Goal: Task Accomplishment & Management: Manage account settings

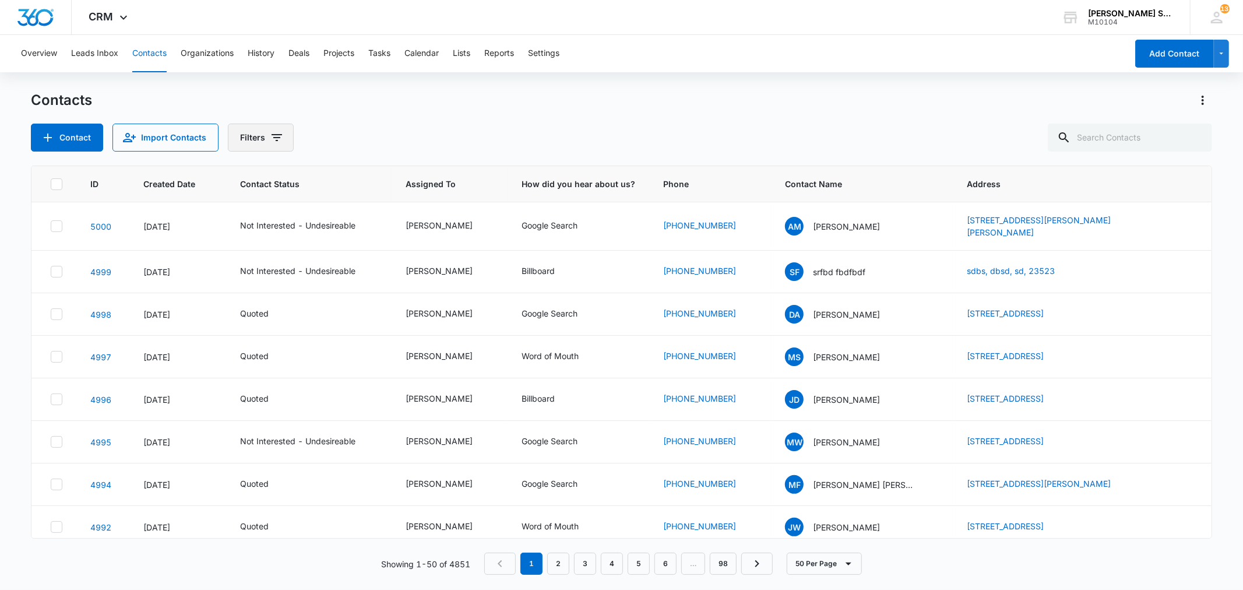
click at [281, 138] on icon "Filters" at bounding box center [277, 138] width 14 height 14
click at [370, 240] on icon "Show Status filters" at bounding box center [366, 241] width 14 height 14
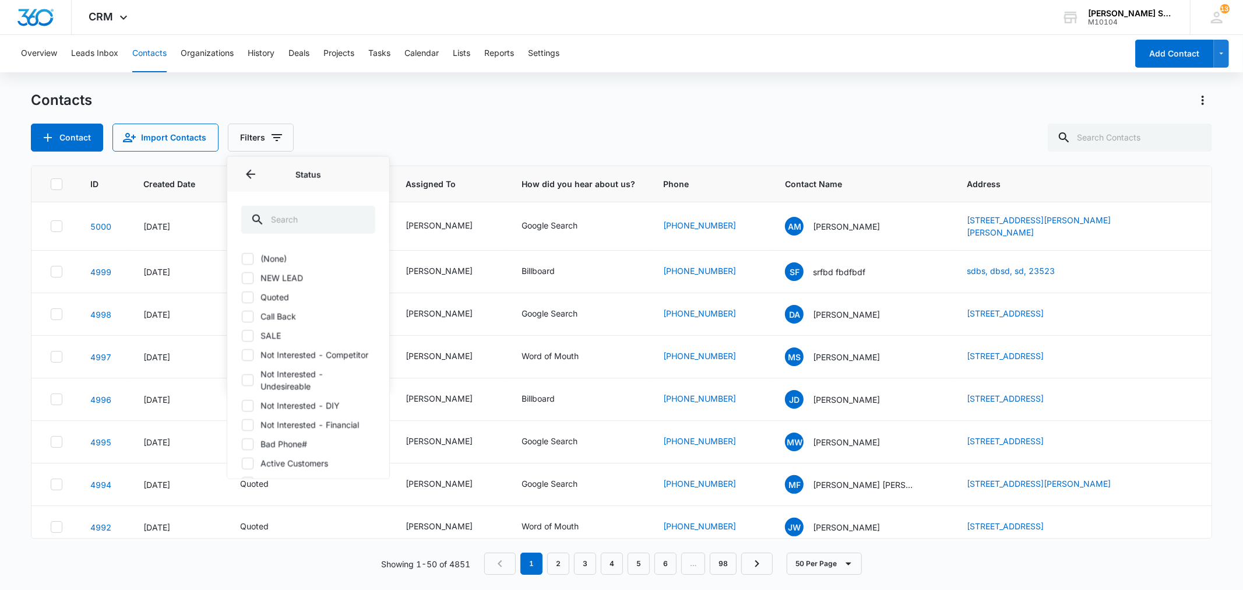
click at [247, 259] on icon at bounding box center [247, 258] width 7 height 5
click at [242, 259] on input "(None)" at bounding box center [241, 258] width 1 height 1
checkbox input "true"
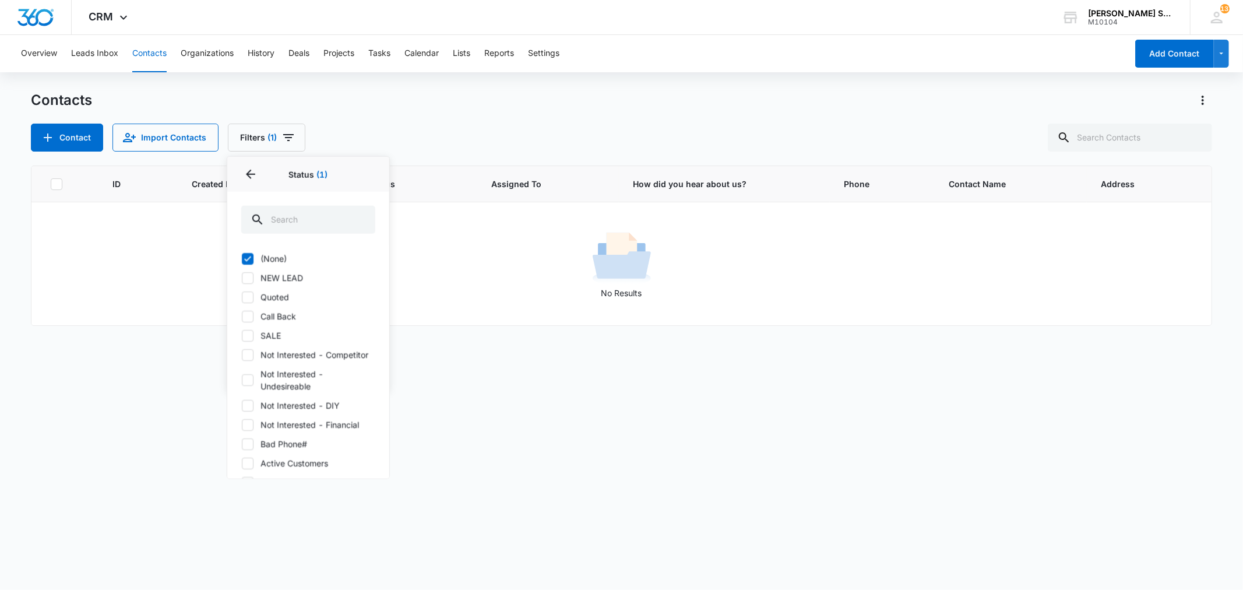
click at [249, 278] on icon at bounding box center [247, 277] width 10 height 10
click at [242, 278] on input "NEW LEAD" at bounding box center [241, 277] width 1 height 1
checkbox input "true"
click at [248, 333] on icon at bounding box center [247, 335] width 10 height 10
click at [242, 335] on input "SALE" at bounding box center [241, 335] width 1 height 1
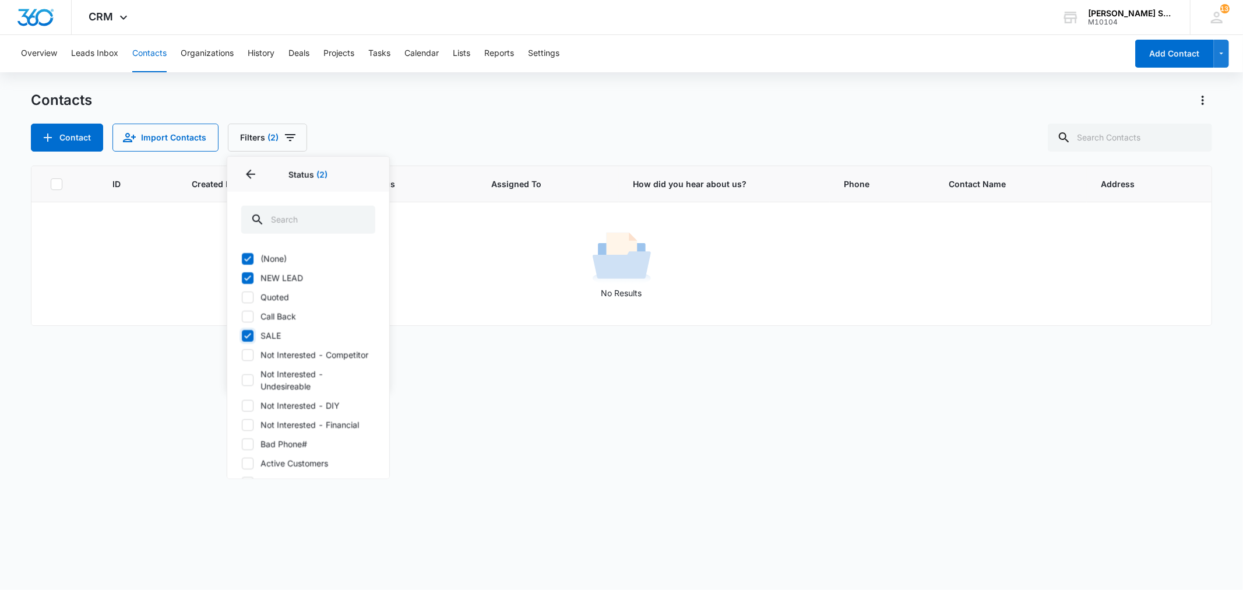
checkbox input "true"
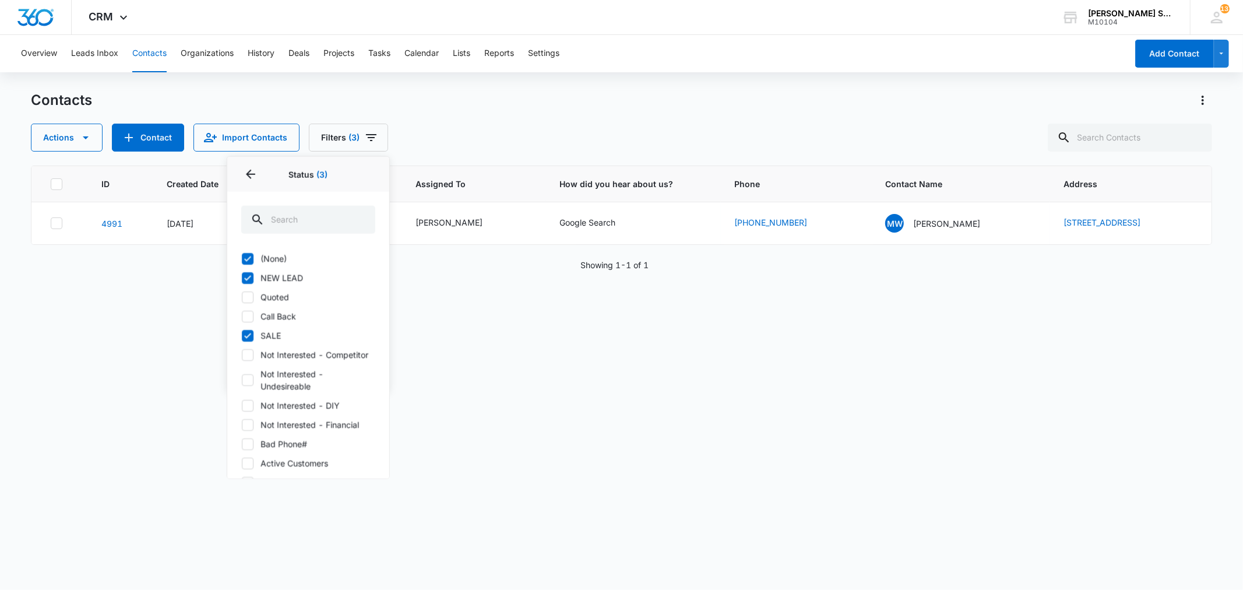
click at [421, 268] on div "Showing 1-1 of 1" at bounding box center [621, 265] width 1180 height 12
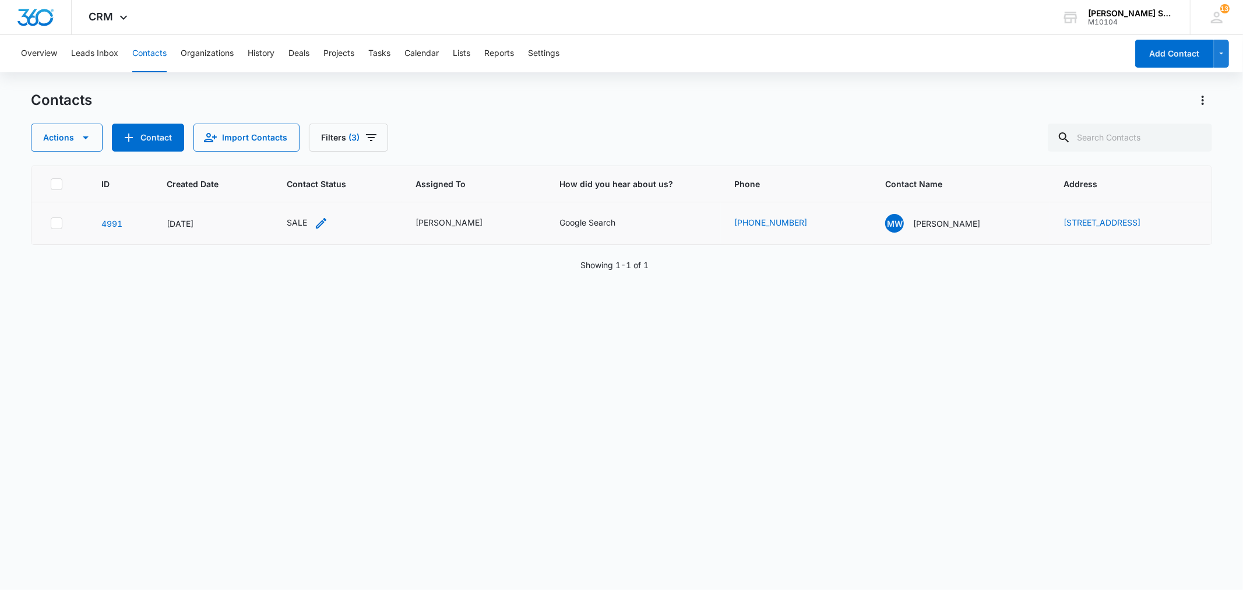
click at [289, 223] on div "SALE" at bounding box center [297, 222] width 20 height 12
click at [283, 147] on icon "Remove SALE" at bounding box center [283, 147] width 7 height 7
click at [283, 147] on div at bounding box center [286, 147] width 57 height 15
click at [284, 266] on p "Active Customers" at bounding box center [295, 259] width 68 height 12
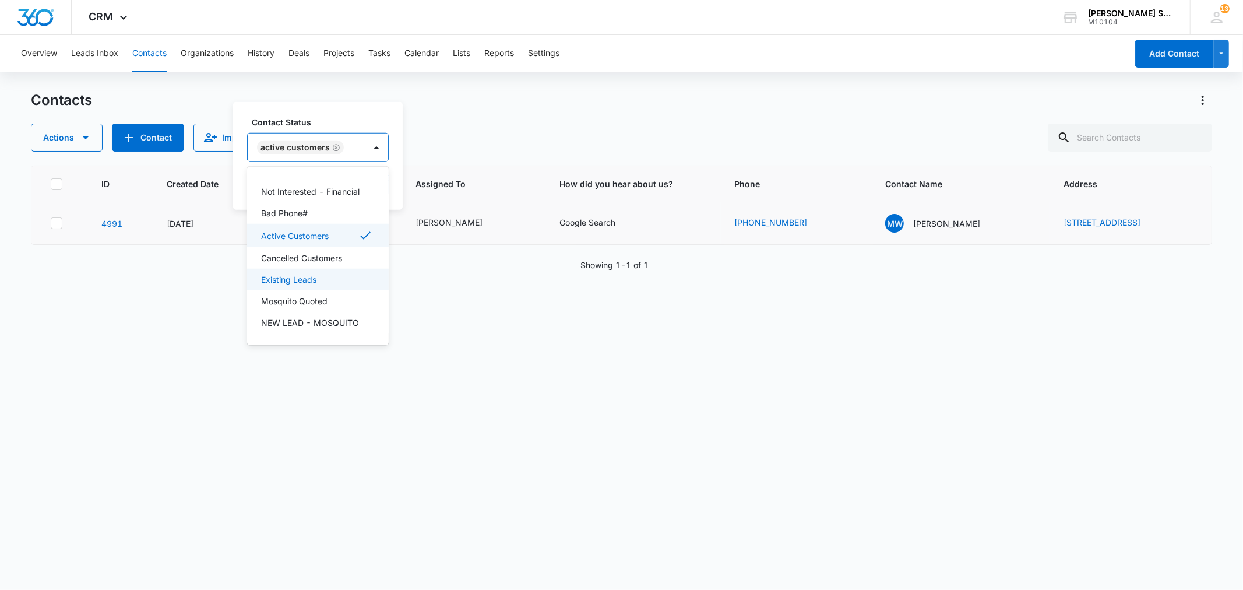
click at [394, 189] on div "Contact Status option Active Customers, selected. 15 results available. Use Up …" at bounding box center [318, 156] width 170 height 108
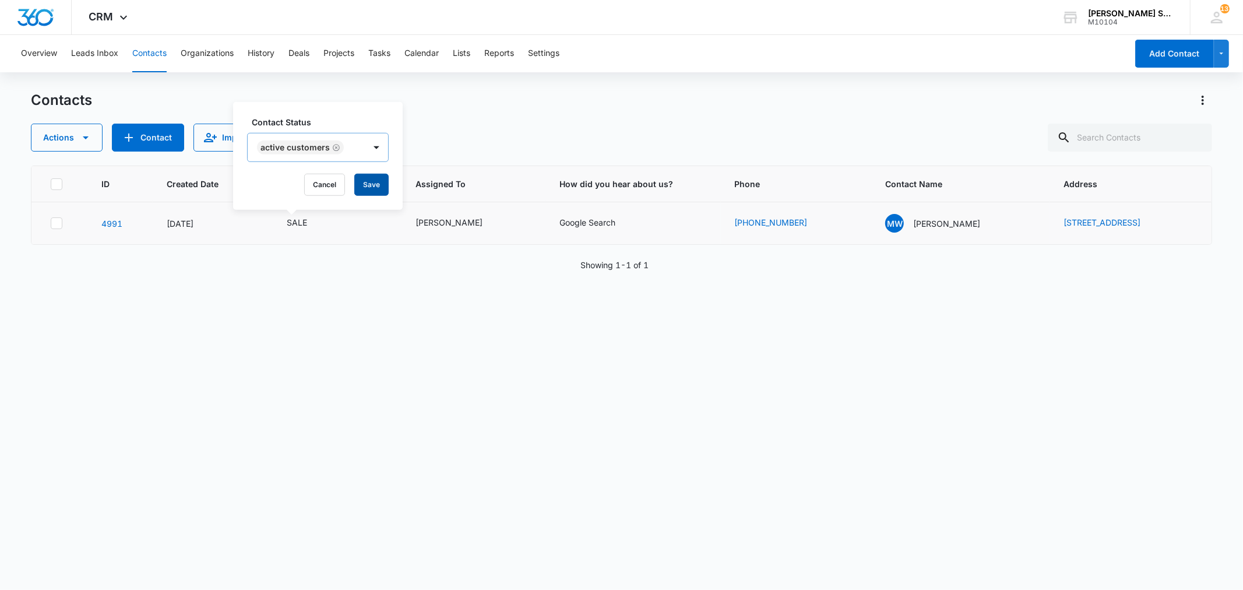
click at [380, 189] on button "Save" at bounding box center [371, 185] width 34 height 22
click at [371, 141] on icon "Filters" at bounding box center [371, 138] width 14 height 14
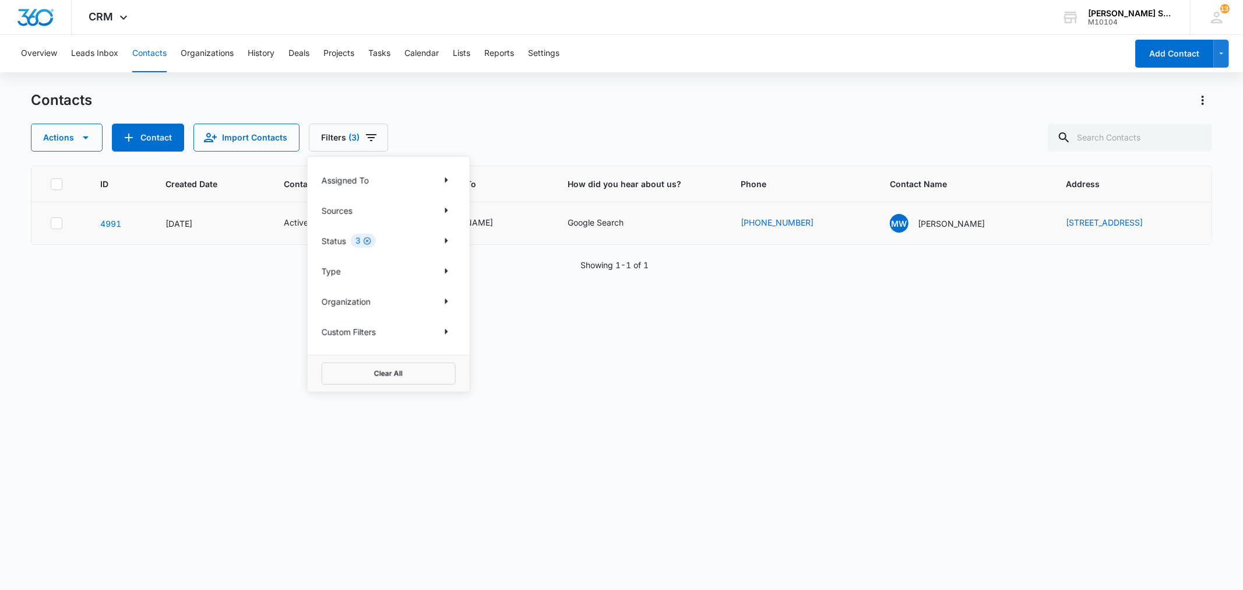
click at [364, 241] on icon "Clear" at bounding box center [367, 241] width 9 height 9
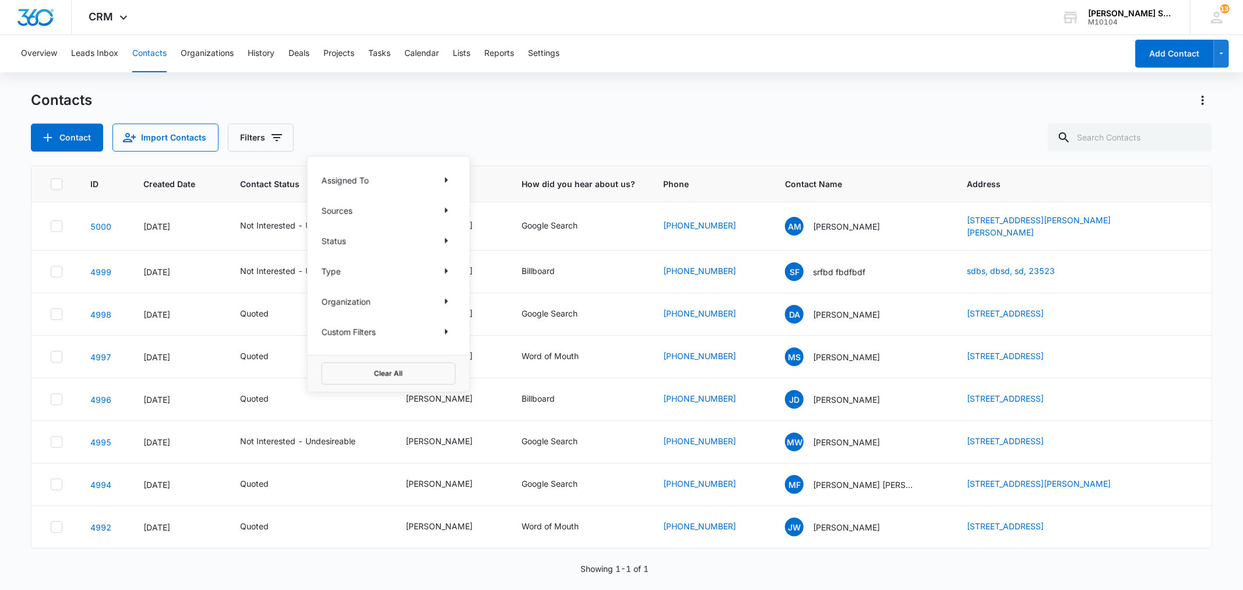
click at [453, 97] on div "Contacts" at bounding box center [621, 100] width 1180 height 19
